Goal: Ask a question

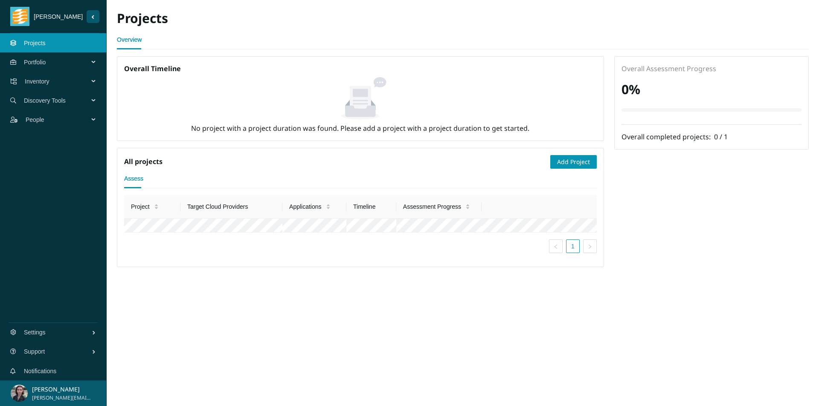
click at [684, 209] on div "Overall Timeline No project with a project duration was found. Please add a pro…" at bounding box center [463, 161] width 702 height 211
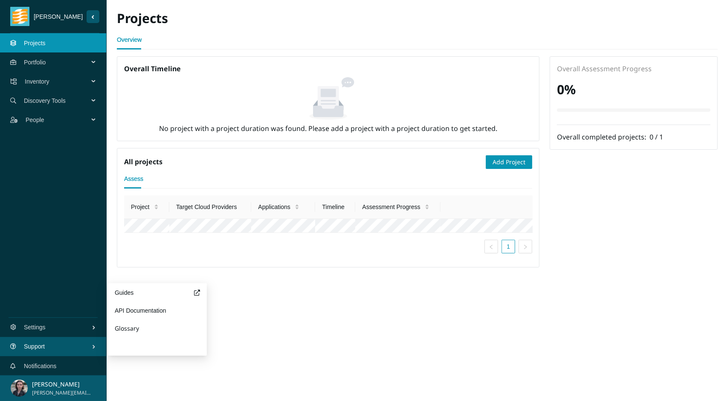
click at [137, 348] on button "Need Help?" at bounding box center [131, 346] width 33 height 17
